Goal: Task Accomplishment & Management: Manage account settings

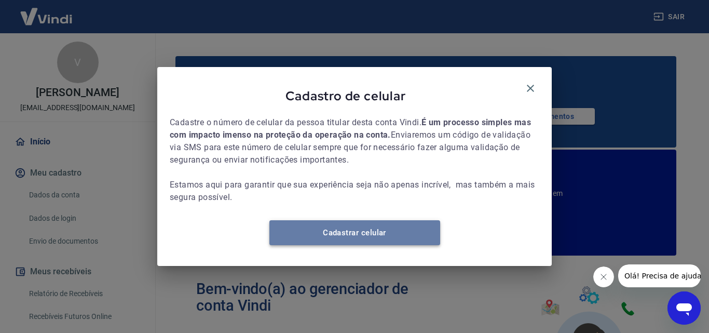
click at [342, 244] on link "Cadastrar celular" at bounding box center [354, 232] width 171 height 25
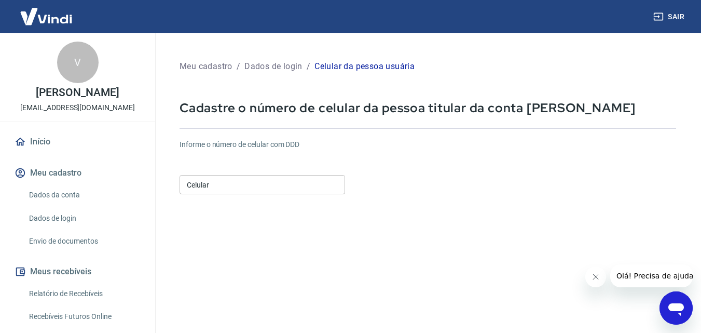
click at [242, 192] on input "Celular" at bounding box center [263, 184] width 166 height 19
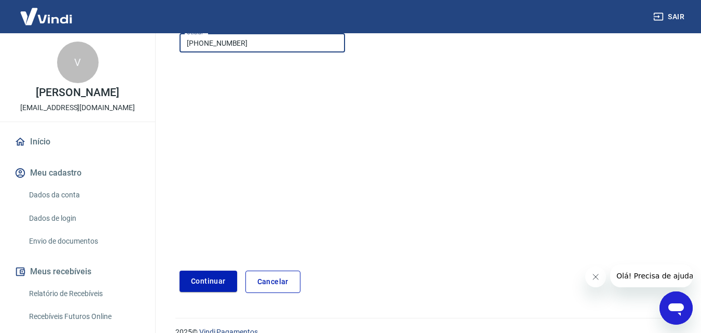
scroll to position [156, 0]
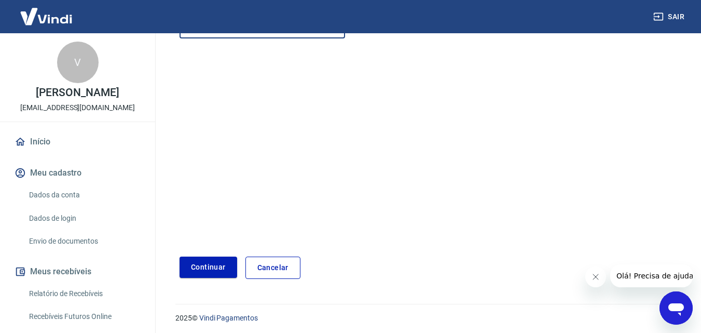
type input "[PHONE_NUMBER]"
click at [303, 207] on form "Informe o número de celular com DDD Celular [PHONE_NUMBER] Celular Continuar Ca…" at bounding box center [428, 127] width 497 height 304
click at [209, 267] on button "Continuar" at bounding box center [209, 266] width 58 height 21
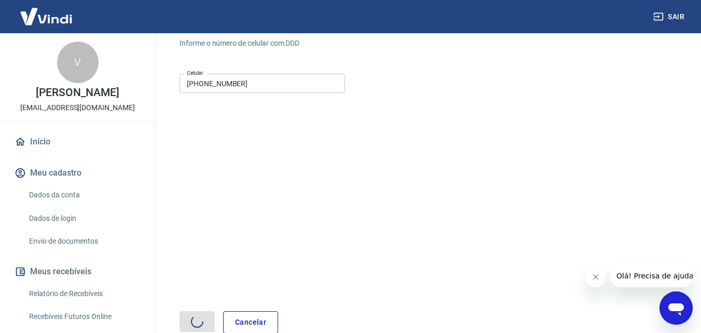
scroll to position [0, 0]
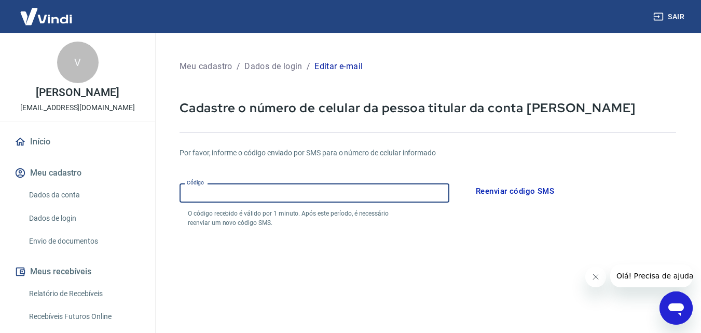
click at [328, 197] on input "Código" at bounding box center [315, 192] width 270 height 19
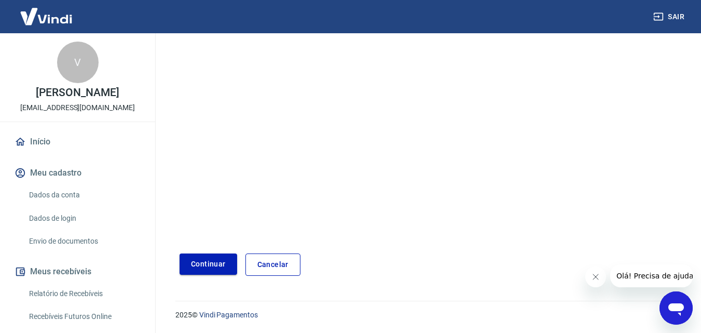
type input "846845"
click at [214, 268] on button "Continuar" at bounding box center [209, 263] width 58 height 21
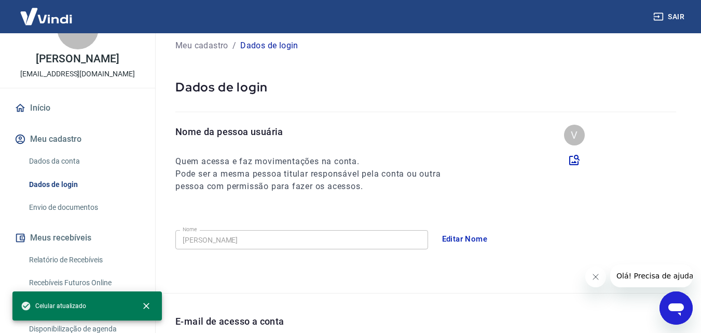
scroll to position [52, 0]
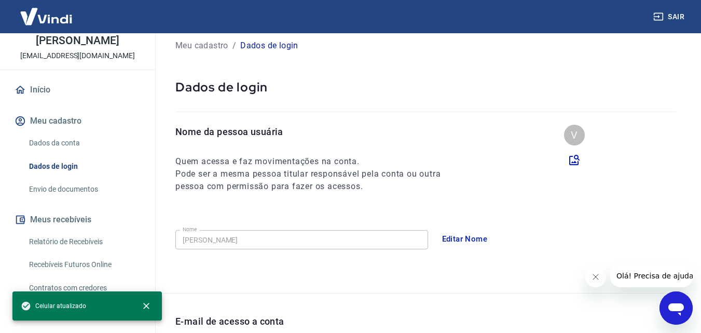
click at [80, 188] on link "Envio de documentos" at bounding box center [84, 188] width 118 height 21
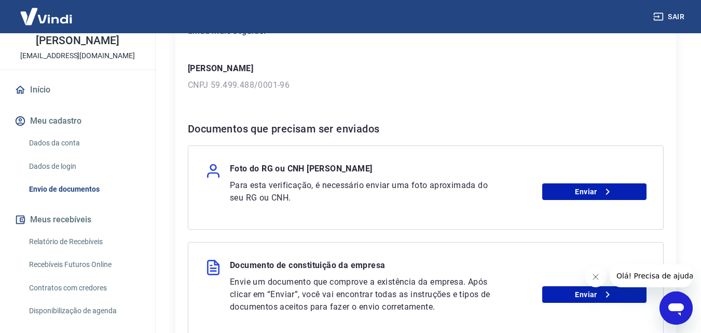
scroll to position [156, 0]
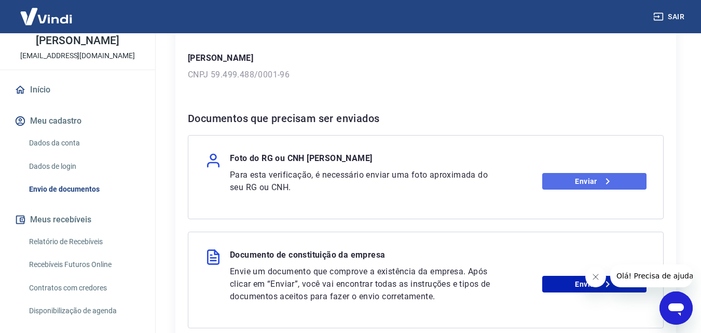
click at [576, 181] on link "Enviar" at bounding box center [594, 181] width 104 height 17
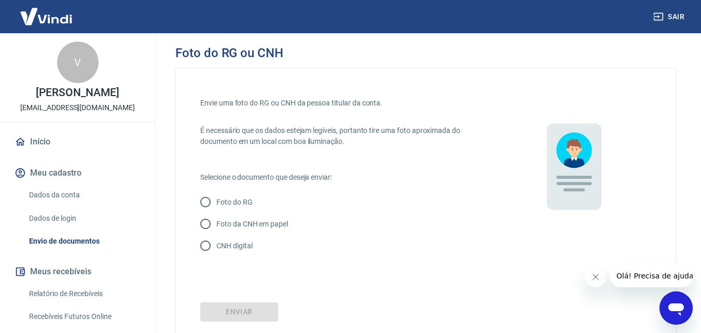
click at [224, 204] on p "Foto do RG" at bounding box center [234, 202] width 36 height 11
click at [209, 205] on input "Foto do RG" at bounding box center [206, 202] width 22 height 22
radio input "true"
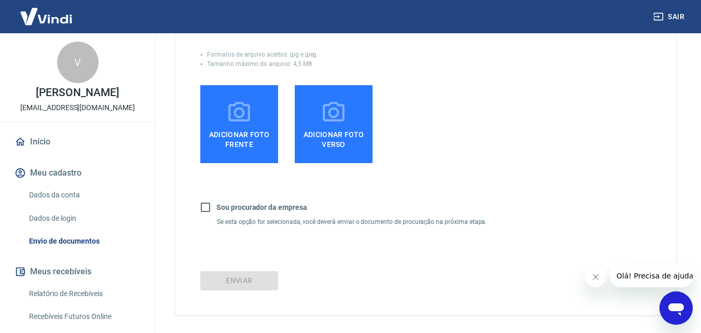
scroll to position [149, 0]
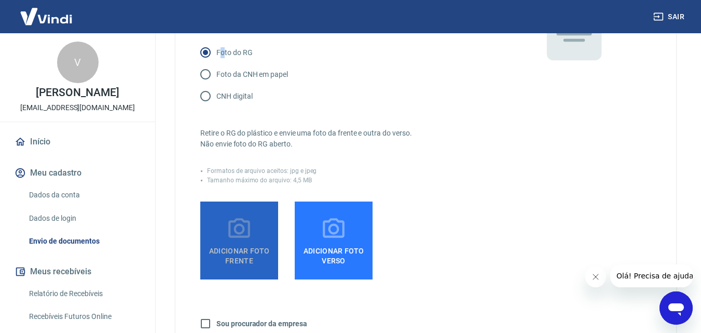
click at [234, 242] on span "Adicionar foto frente" at bounding box center [239, 253] width 70 height 23
click at [0, 0] on input "Adicionar foto frente" at bounding box center [0, 0] width 0 height 0
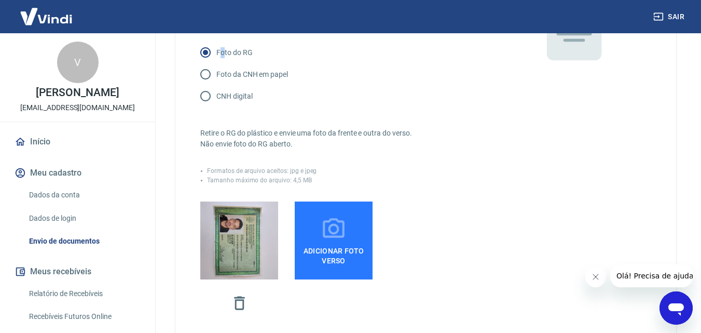
click at [331, 242] on span "Adicionar foto verso" at bounding box center [334, 253] width 70 height 23
click at [0, 0] on input "Adicionar foto verso" at bounding box center [0, 0] width 0 height 0
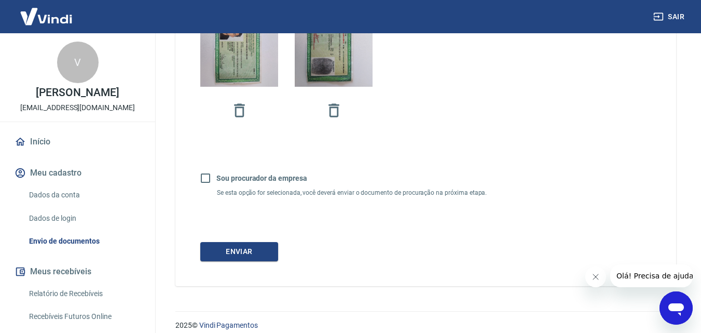
scroll to position [352, 0]
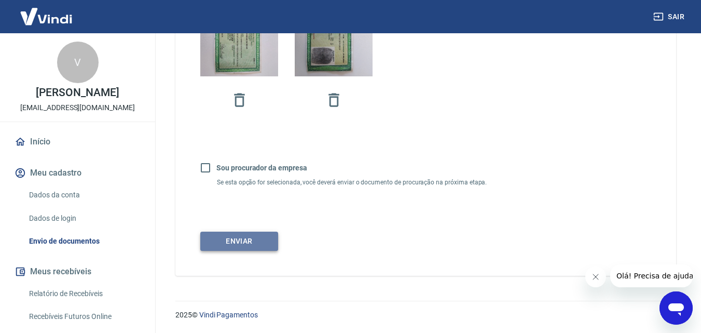
click at [258, 240] on button "Enviar" at bounding box center [239, 240] width 78 height 19
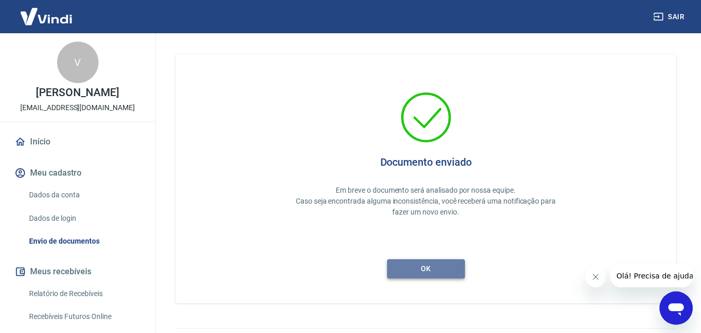
click at [438, 268] on button "ok" at bounding box center [426, 268] width 78 height 19
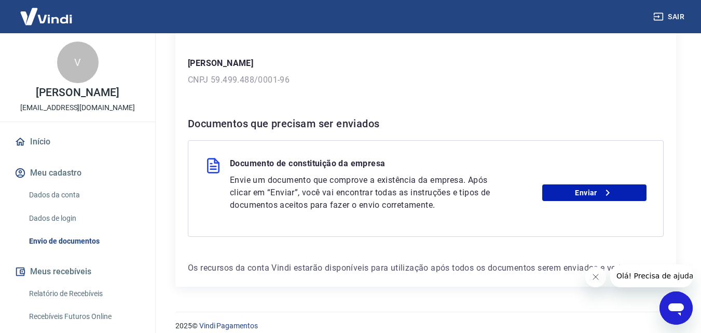
scroll to position [156, 0]
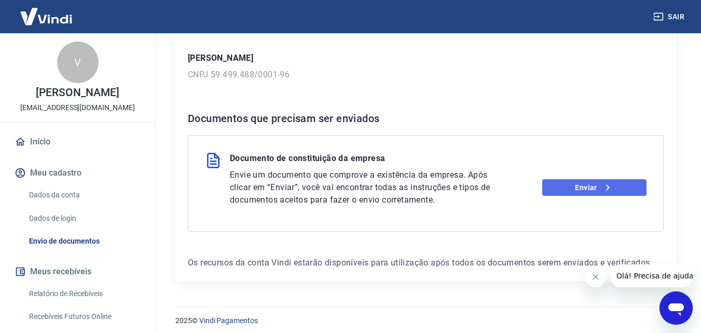
click at [566, 188] on link "Enviar" at bounding box center [594, 187] width 104 height 17
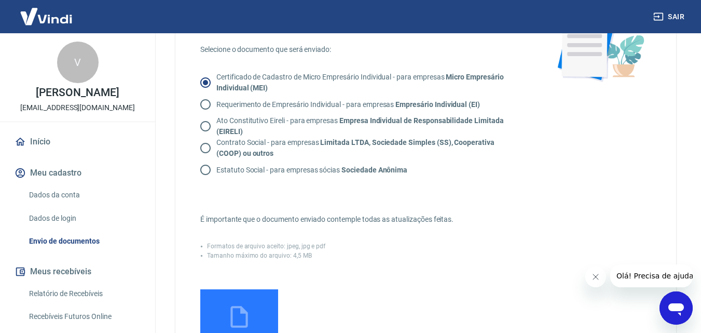
scroll to position [104, 0]
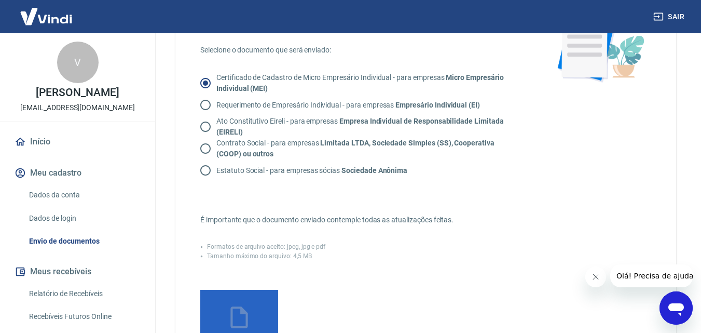
click at [244, 315] on icon at bounding box center [239, 317] width 26 height 26
click at [0, 0] on input "Adicionar documento" at bounding box center [0, 0] width 0 height 0
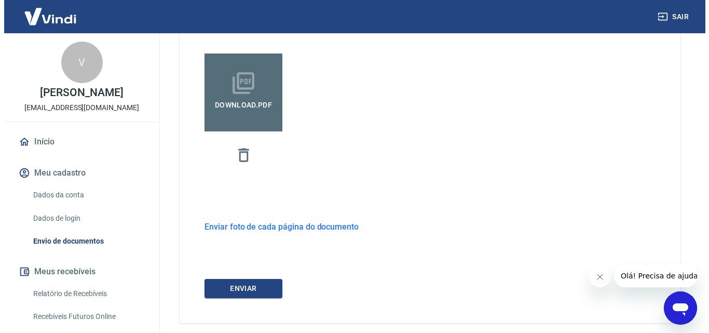
scroll to position [363, 0]
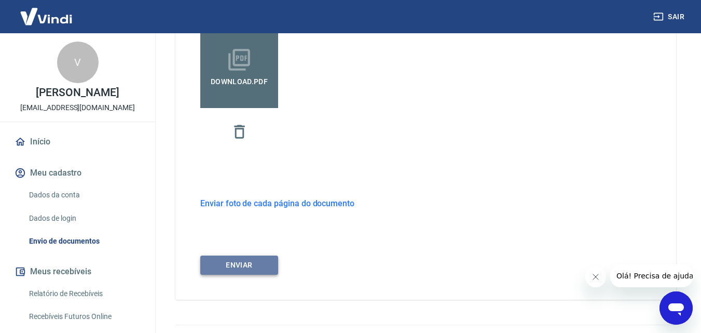
click at [249, 267] on button "ENVIAR" at bounding box center [239, 264] width 78 height 19
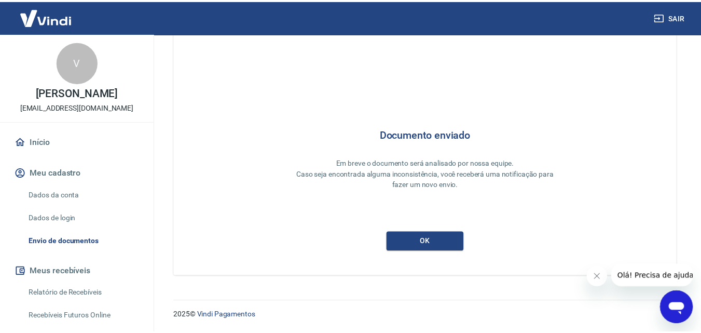
scroll to position [4, 0]
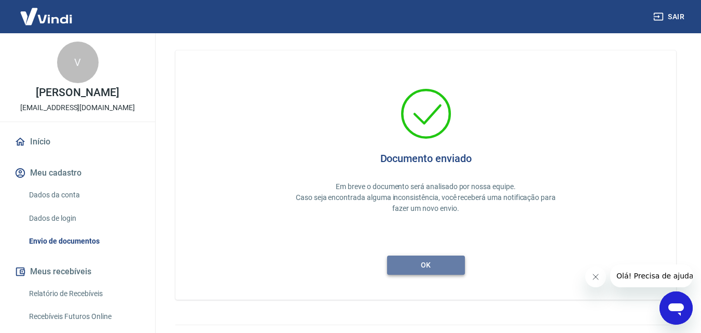
click at [411, 270] on button "ok" at bounding box center [426, 264] width 78 height 19
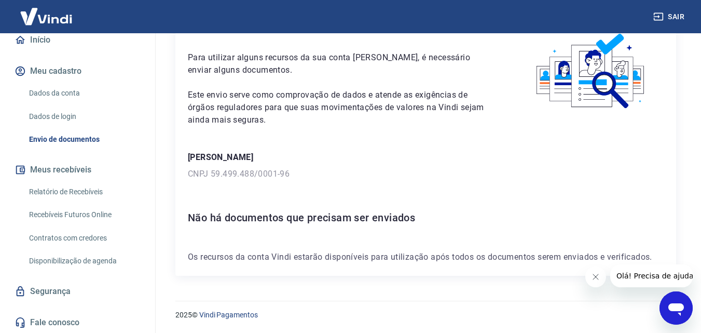
scroll to position [103, 0]
click at [66, 293] on link "Segurança" at bounding box center [77, 290] width 130 height 23
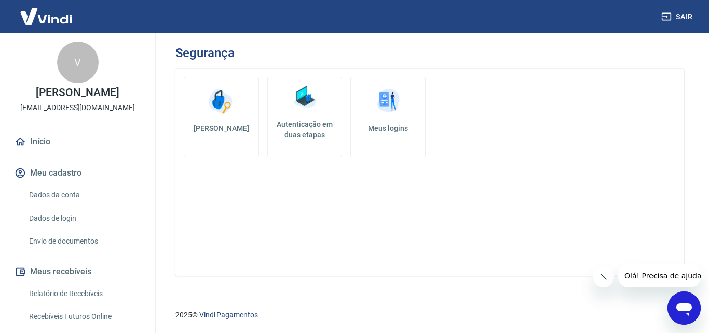
click at [41, 142] on link "Início" at bounding box center [77, 141] width 130 height 23
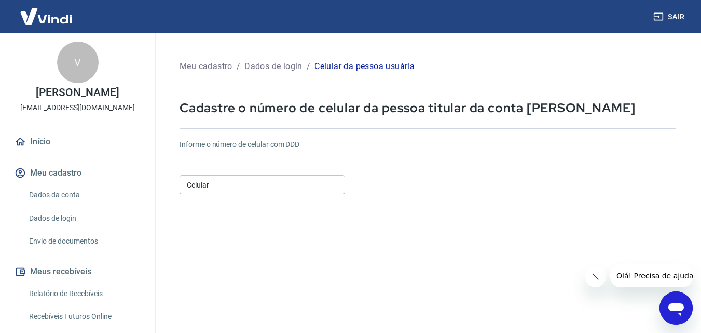
click at [256, 182] on input "Celular" at bounding box center [263, 184] width 166 height 19
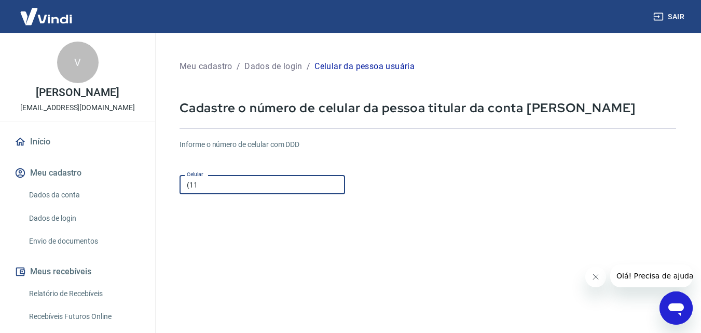
type input "(1"
type input "[PHONE_NUMBER]"
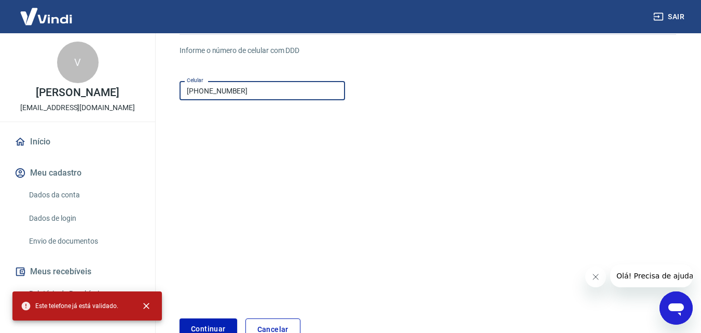
scroll to position [159, 0]
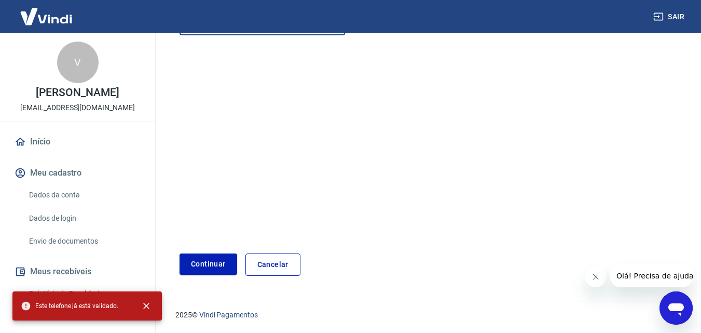
click at [228, 257] on button "Continuar" at bounding box center [209, 263] width 58 height 21
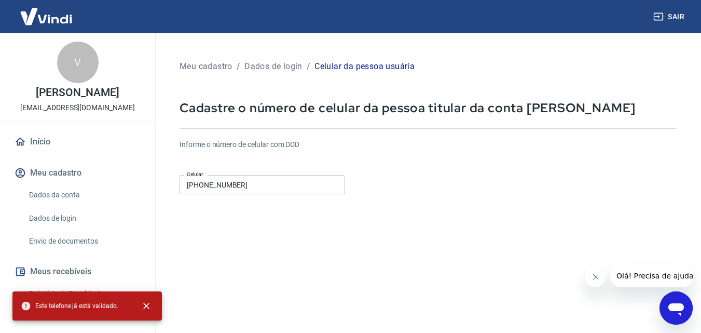
click at [62, 147] on link "Início" at bounding box center [77, 141] width 130 height 23
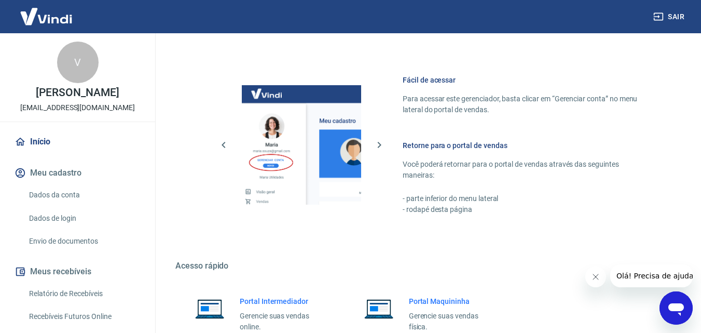
scroll to position [626, 0]
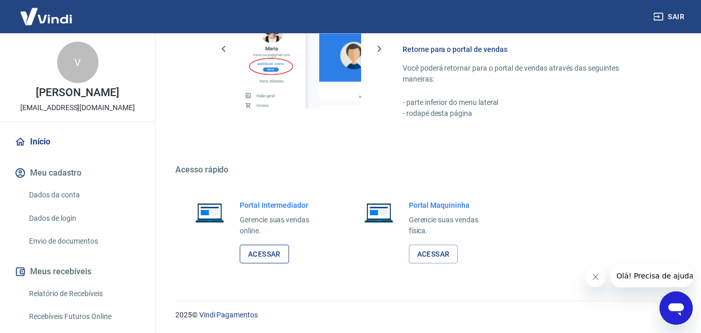
click at [279, 250] on link "Acessar" at bounding box center [264, 253] width 49 height 19
